Goal: Task Accomplishment & Management: Manage account settings

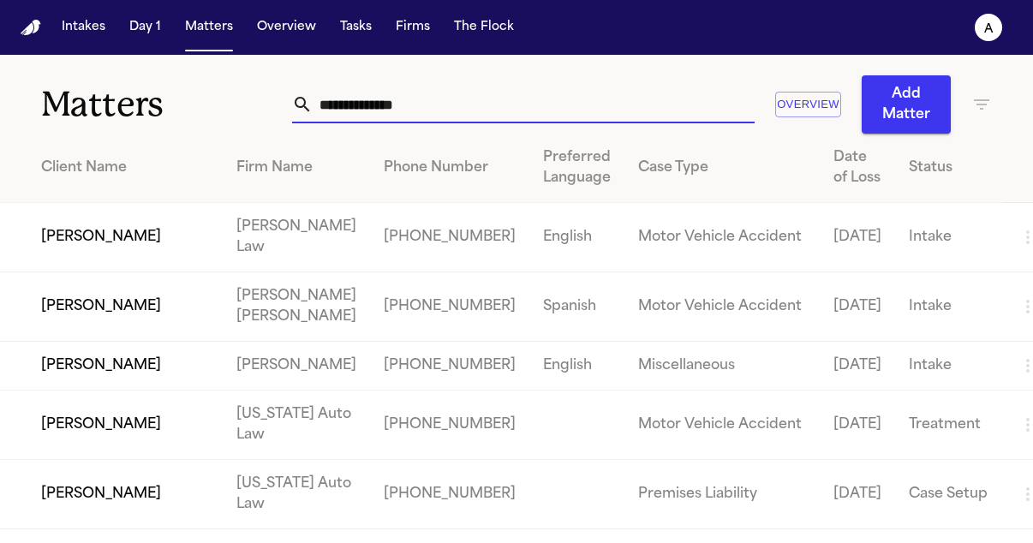
click at [451, 109] on input "text" at bounding box center [534, 105] width 442 height 38
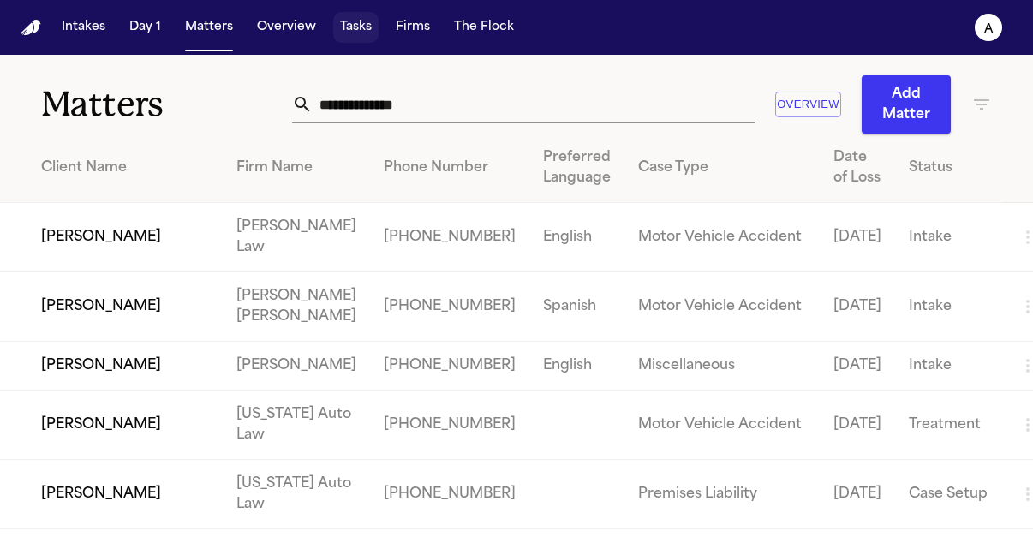
click at [356, 26] on button "Tasks" at bounding box center [355, 27] width 45 height 31
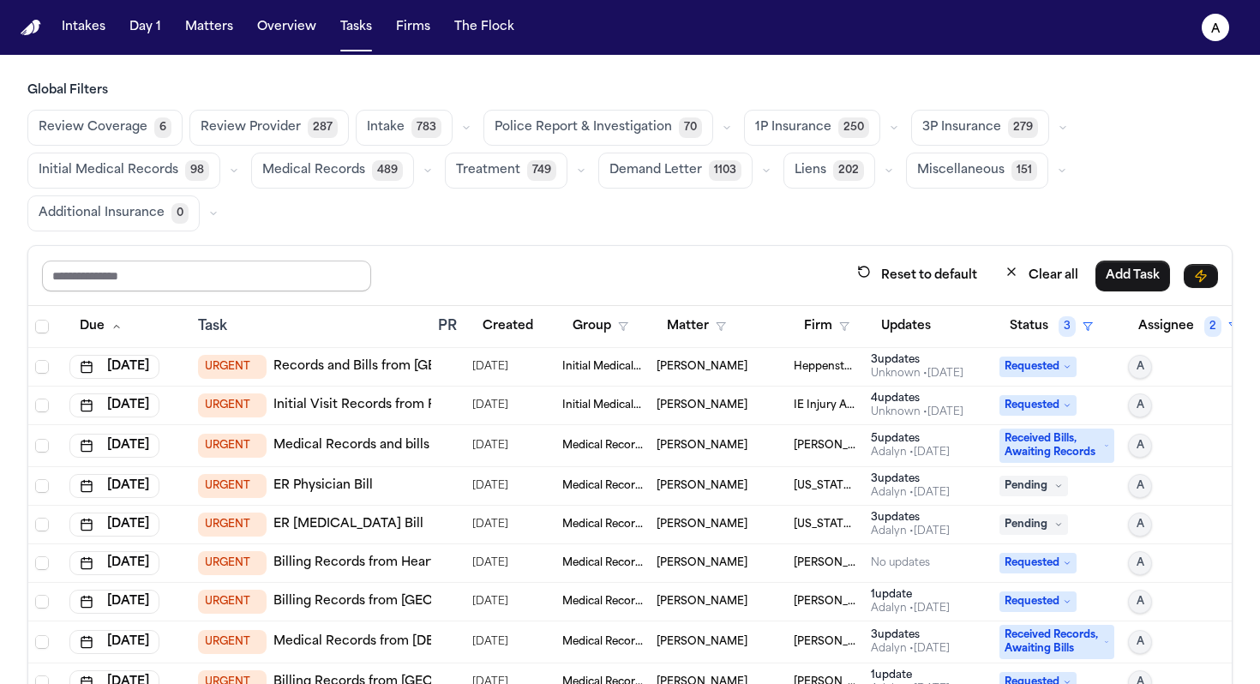
click at [235, 280] on input "text" at bounding box center [206, 275] width 329 height 31
click at [800, 336] on button "Firm" at bounding box center [826, 326] width 66 height 31
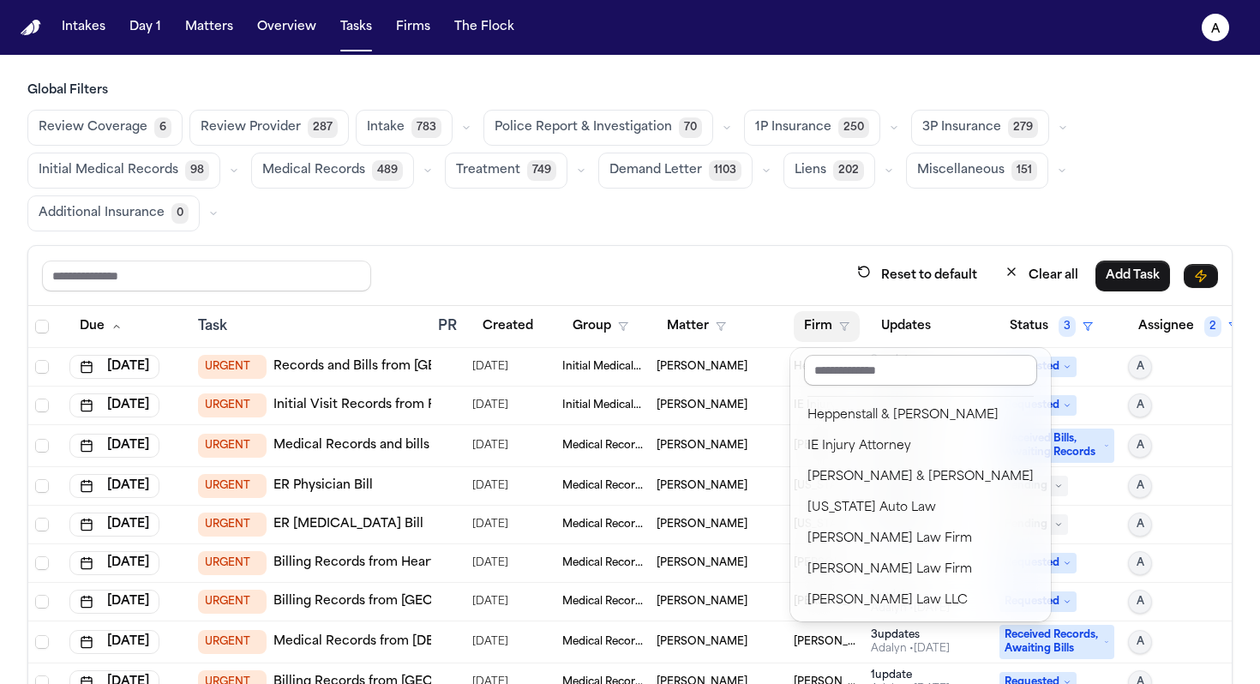
click at [859, 362] on input "text" at bounding box center [920, 370] width 233 height 31
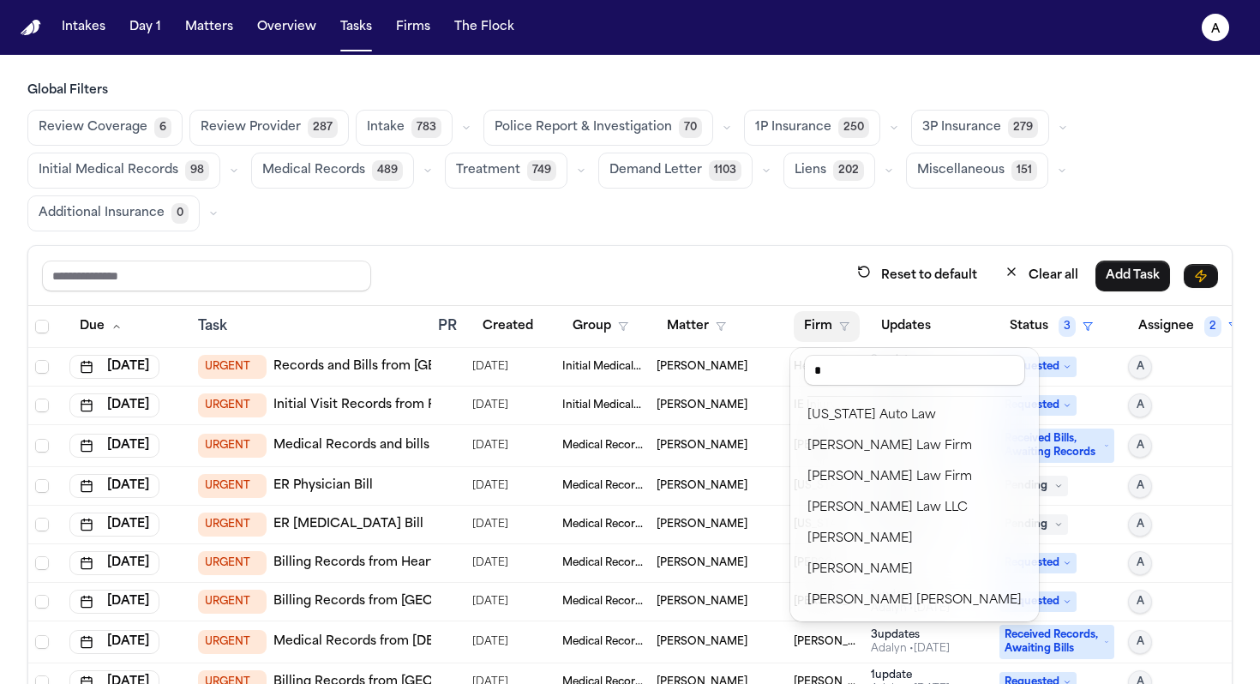
type input "*"
click at [891, 406] on div "[US_STATE] Auto Law" at bounding box center [914, 415] width 214 height 21
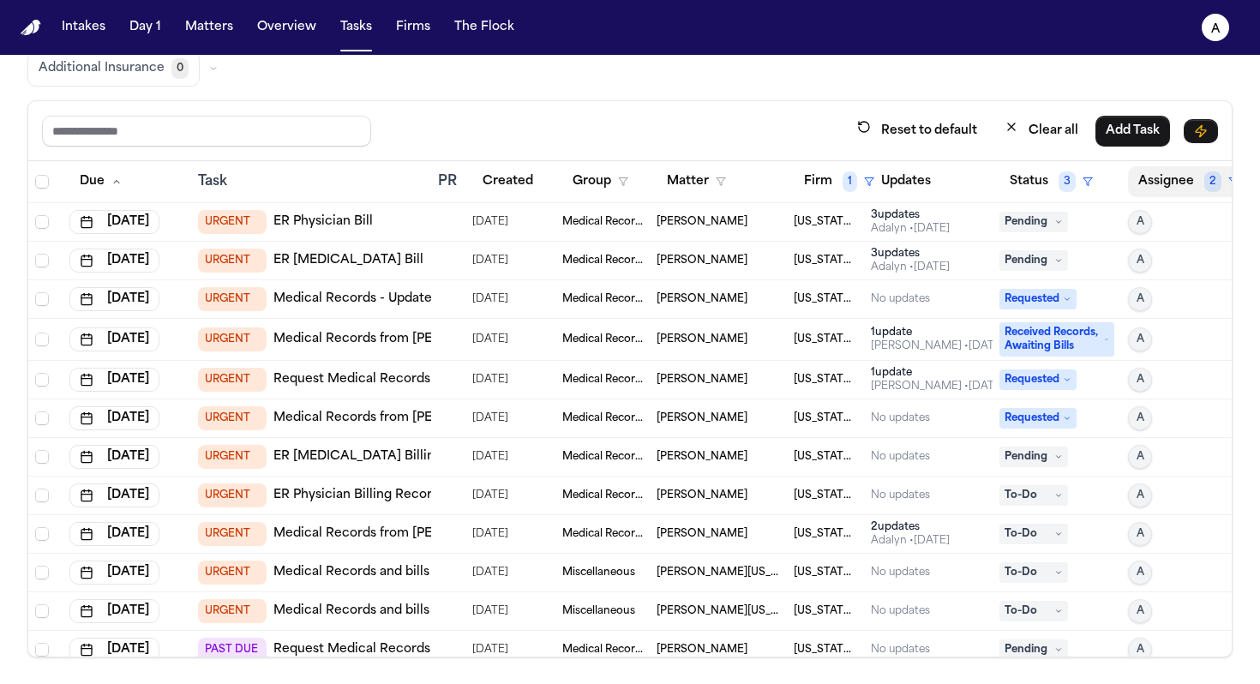
click at [1033, 189] on button "Assignee 2" at bounding box center [1188, 181] width 121 height 31
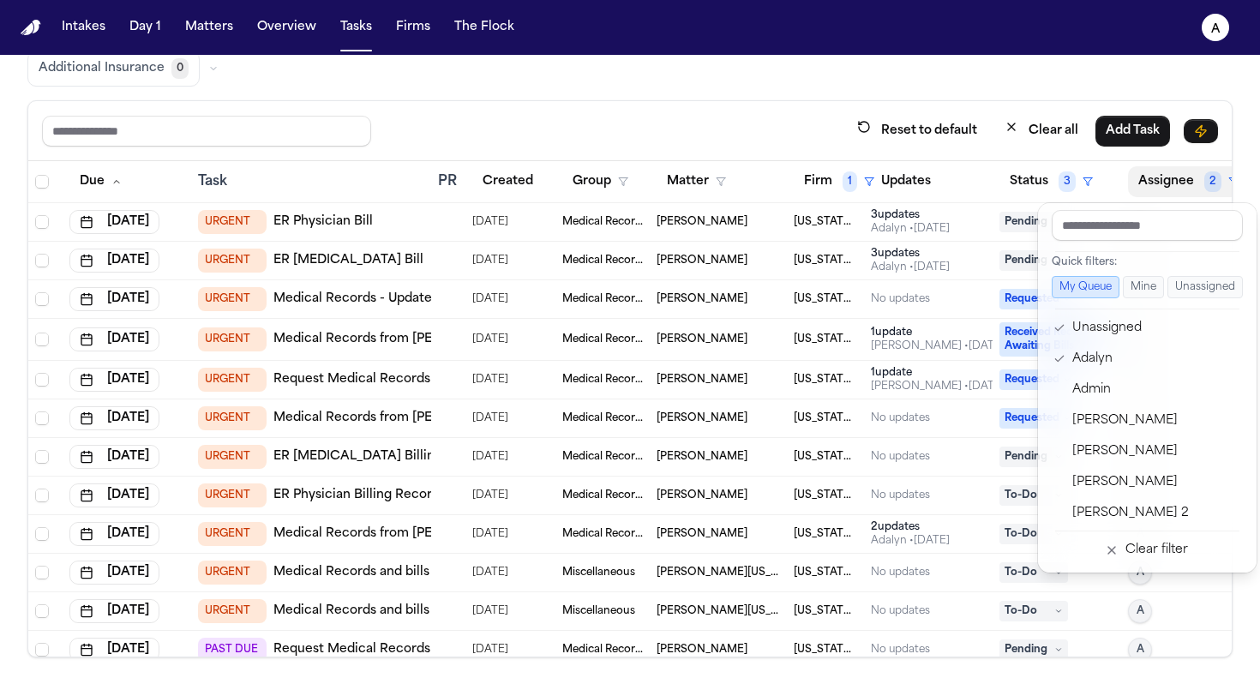
scroll to position [218, 0]
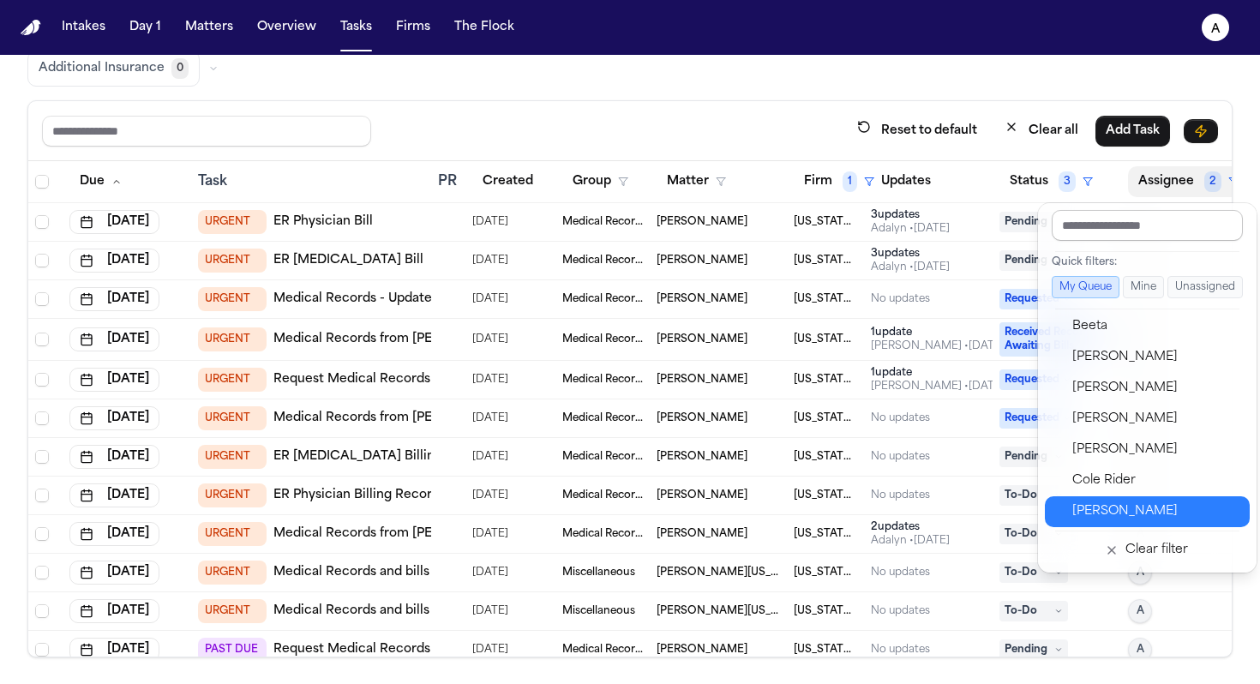
click at [1033, 231] on input "text" at bounding box center [1146, 225] width 191 height 31
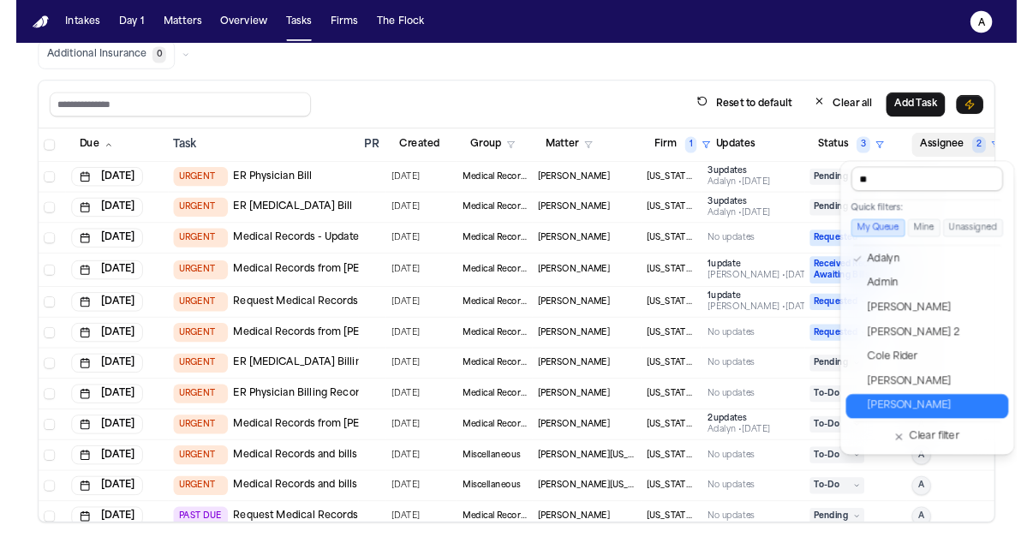
scroll to position [0, 0]
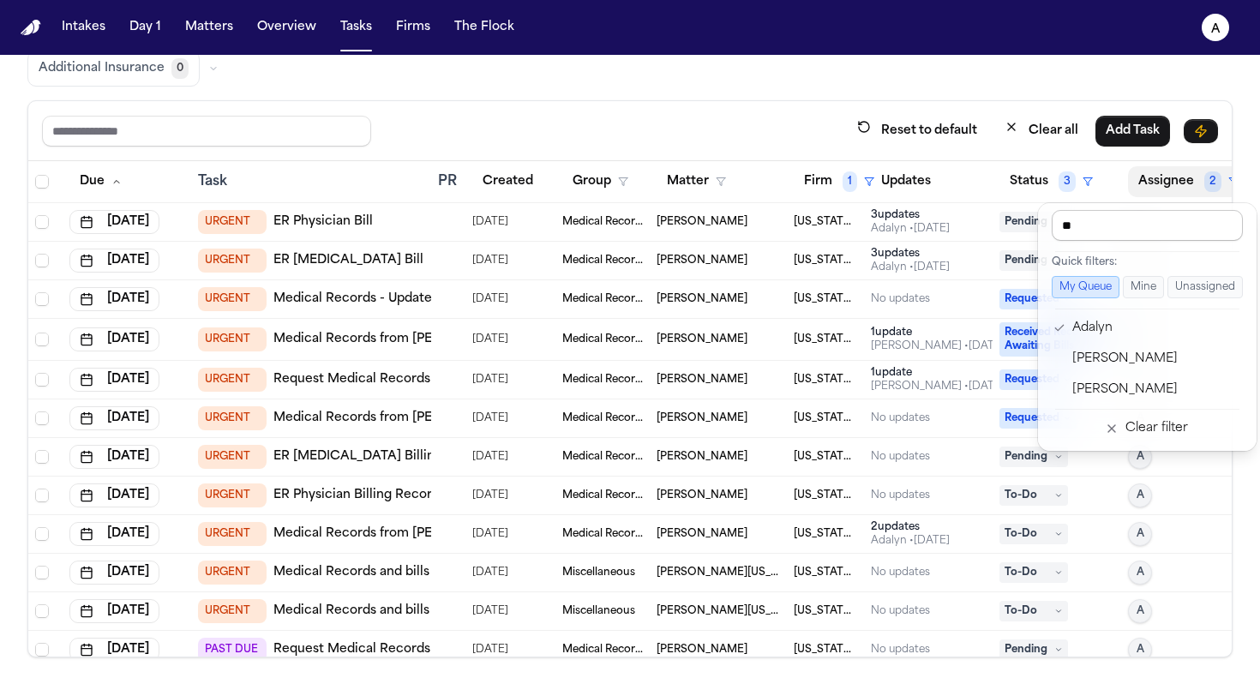
type input "*"
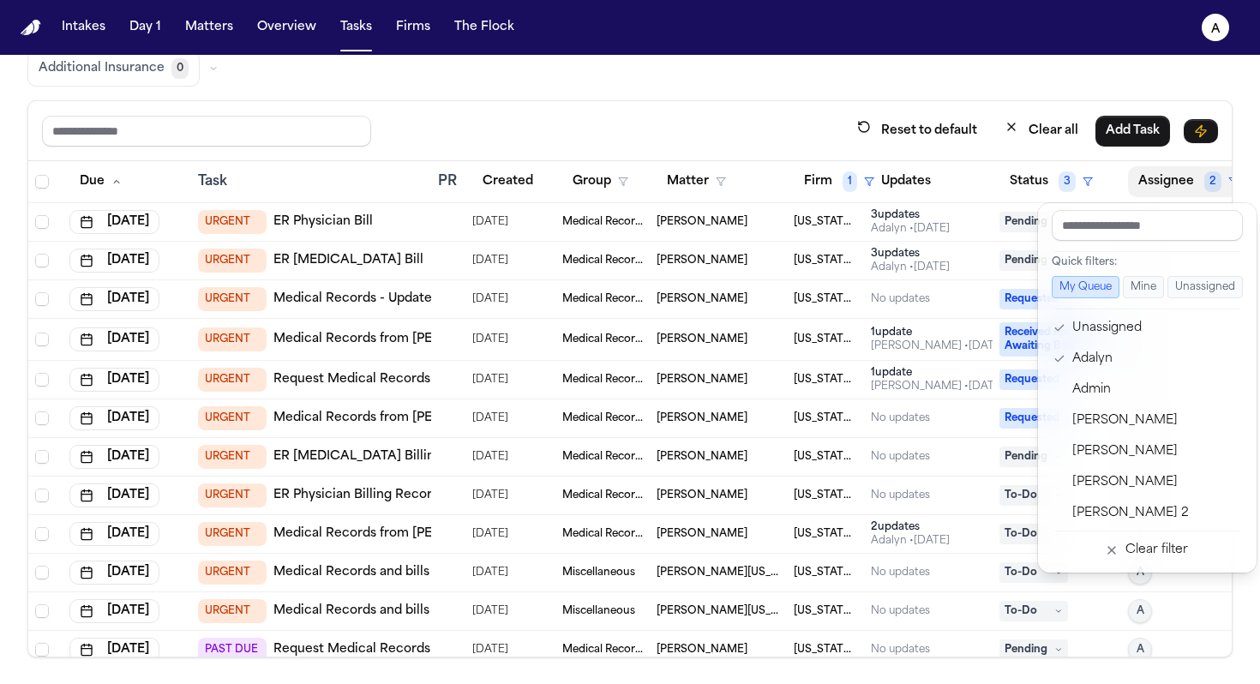
click at [776, 118] on div "Reset to default Clear all Add Task Due Task PR Created Group Matter Firm 1 Upd…" at bounding box center [629, 378] width 1205 height 557
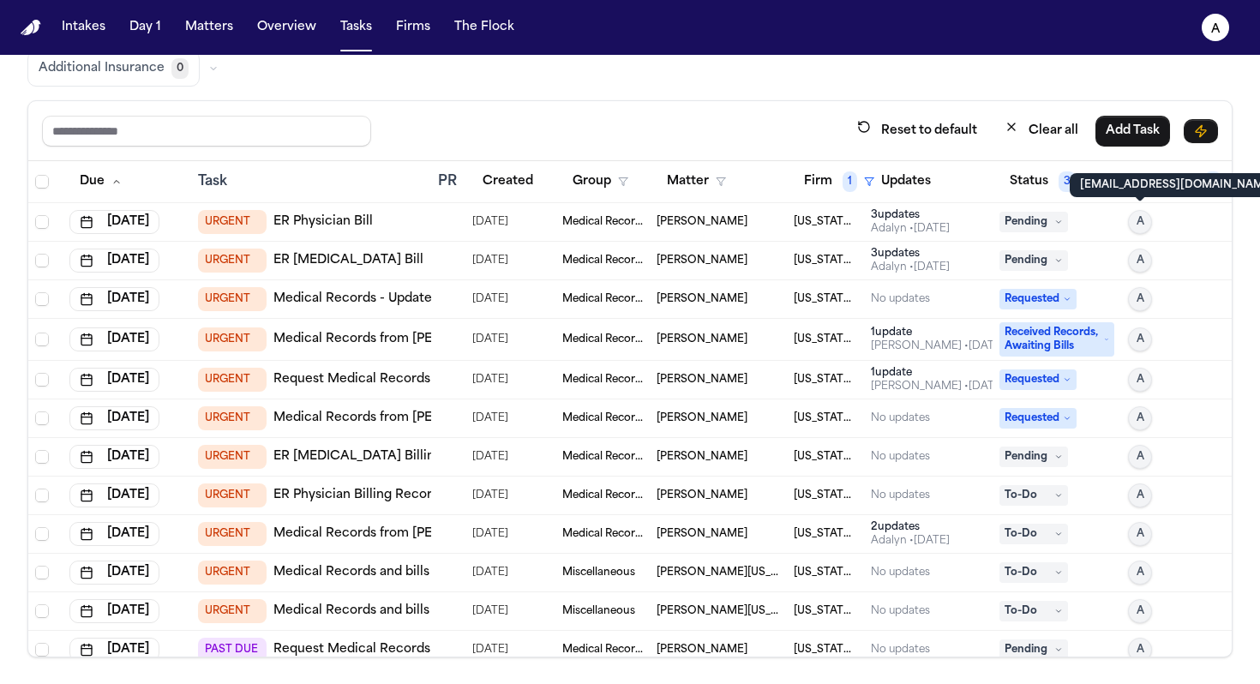
click at [1033, 193] on div "[EMAIL_ADDRESS][DOMAIN_NAME] [PERSON_NAME][EMAIL_ADDRESS][DOMAIN_NAME]" at bounding box center [1176, 185] width 215 height 24
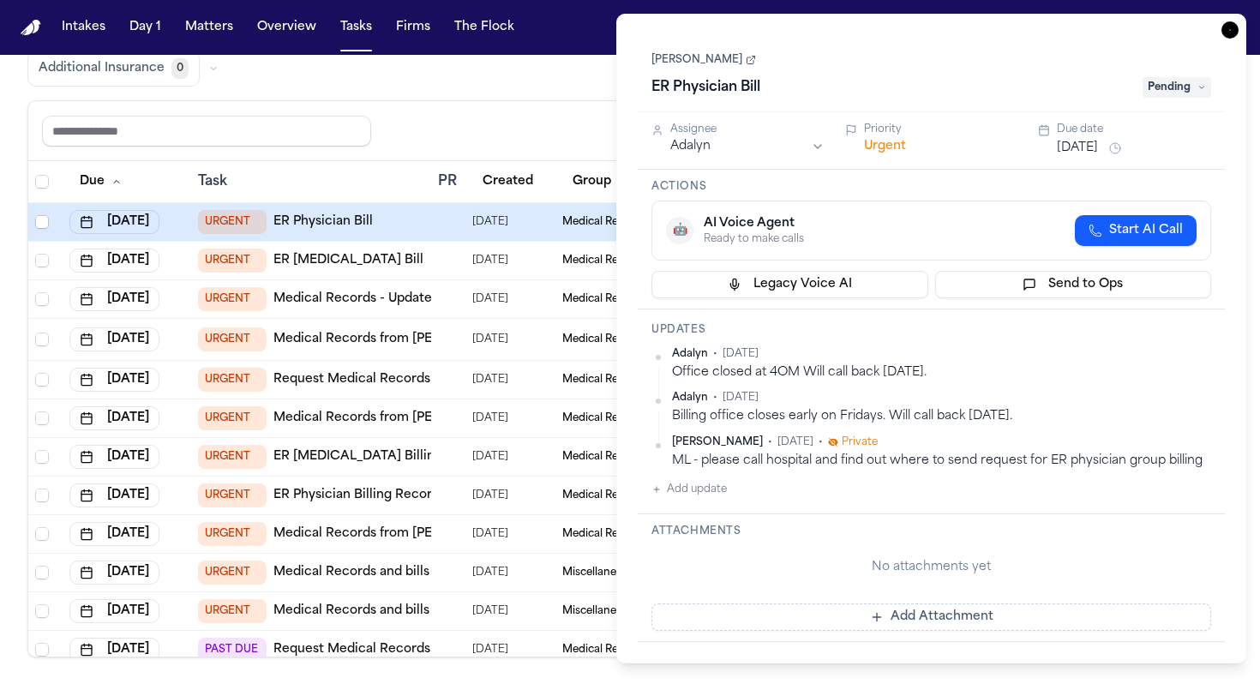
click at [1033, 177] on div "Actions 🤖 AI Voice Agent Ready to make calls Start AI Call Legacy Voice AI Send…" at bounding box center [931, 240] width 587 height 140
click at [544, 80] on div "Review Coverage 6 Review Provider 287 Intake 783 Police Report & Investigation …" at bounding box center [629, 26] width 1205 height 122
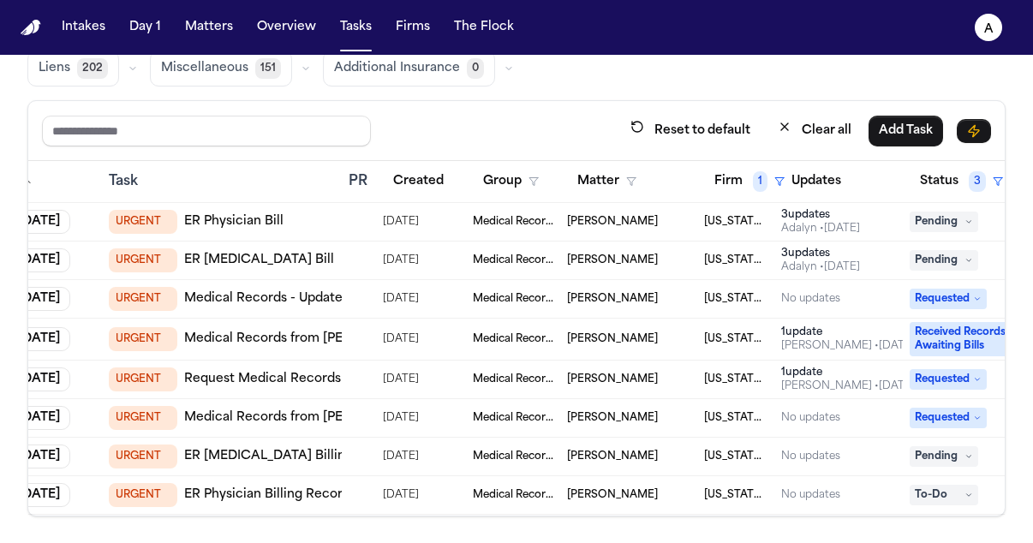
scroll to position [0, 242]
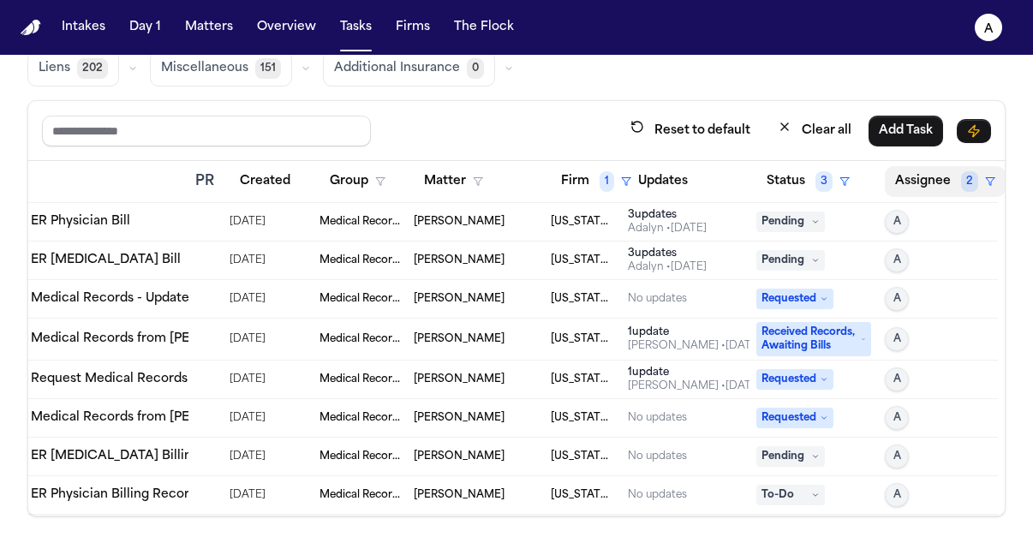
click at [942, 183] on button "Assignee 2" at bounding box center [945, 181] width 121 height 31
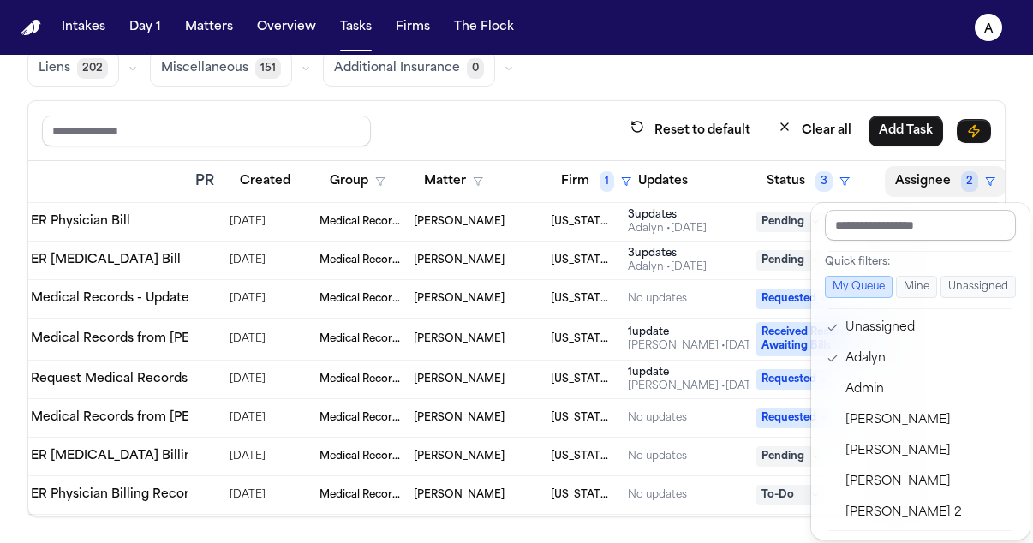
click at [907, 230] on input "text" at bounding box center [920, 225] width 191 height 31
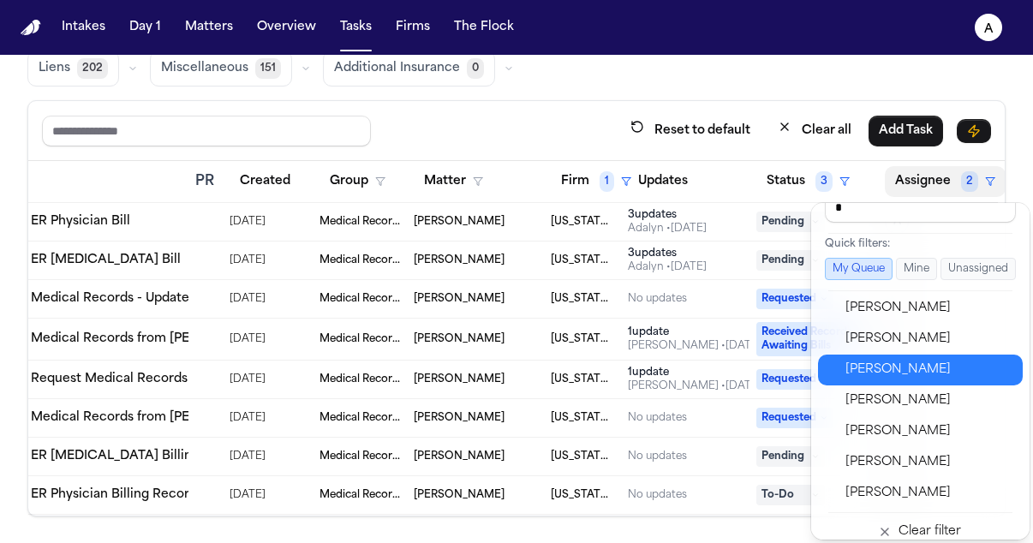
scroll to position [33, 0]
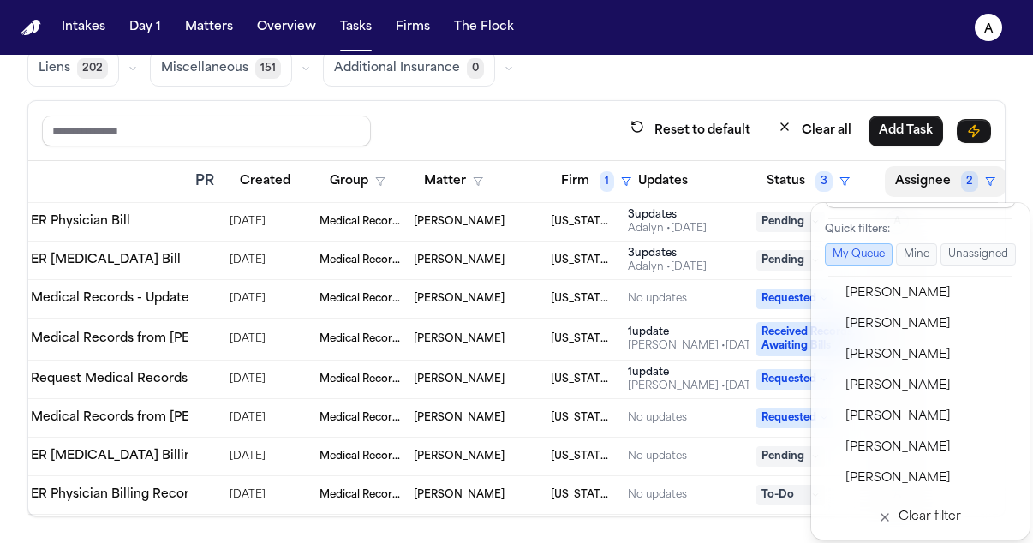
type input "*"
click at [877, 56] on div "Global Filters Review Coverage 6 Review Provider 287 Intake 783 Police Report &…" at bounding box center [516, 226] width 979 height 579
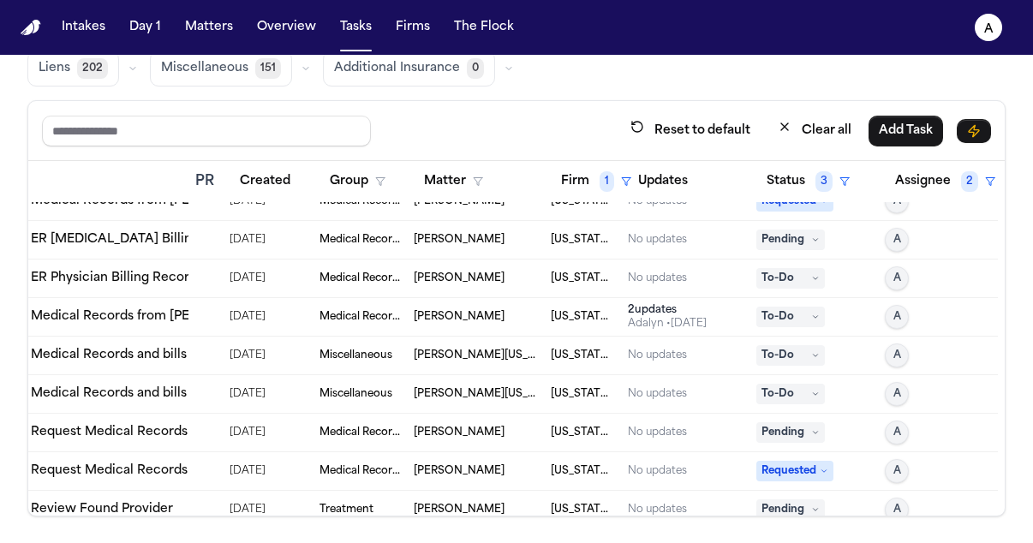
scroll to position [237, 242]
